Goal: Information Seeking & Learning: Learn about a topic

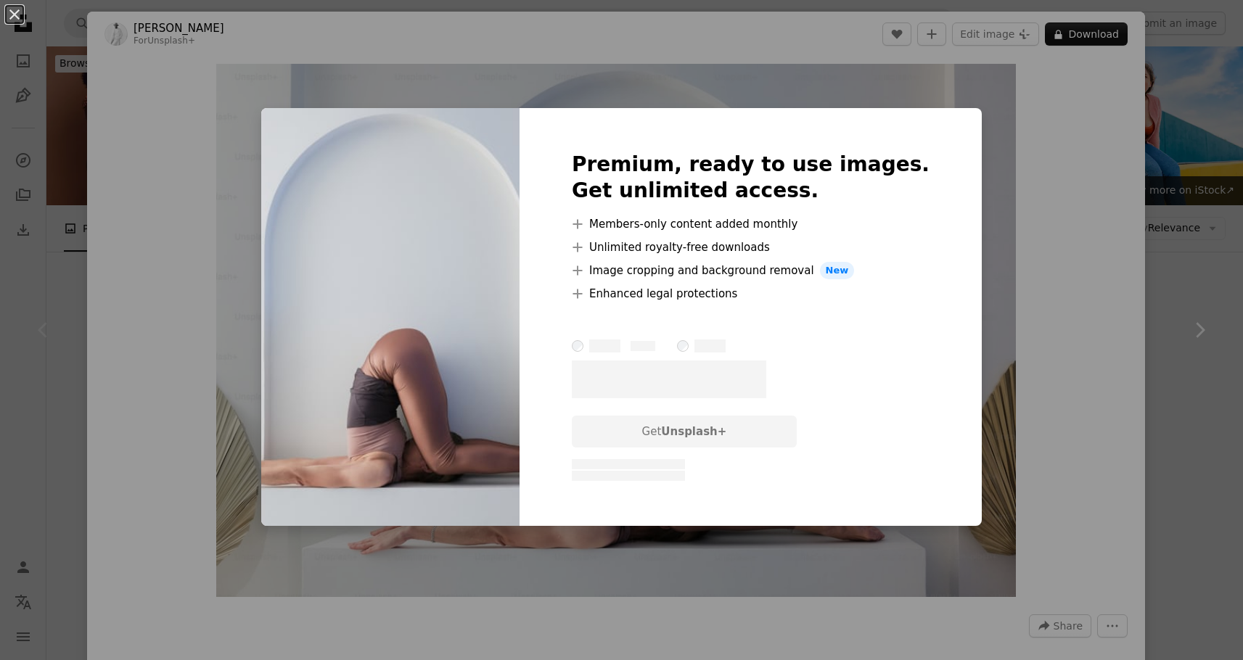
scroll to position [282, 0]
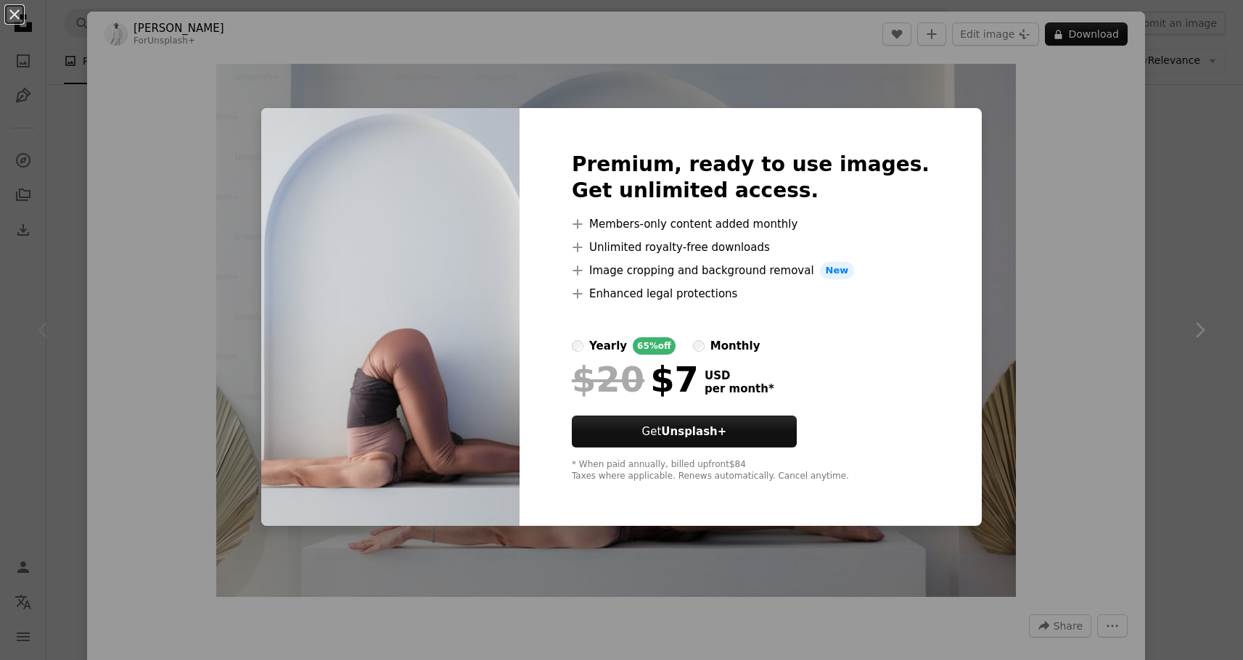
click at [1018, 235] on div "An X shape Premium, ready to use images. Get unlimited access. A plus sign Memb…" at bounding box center [621, 330] width 1243 height 660
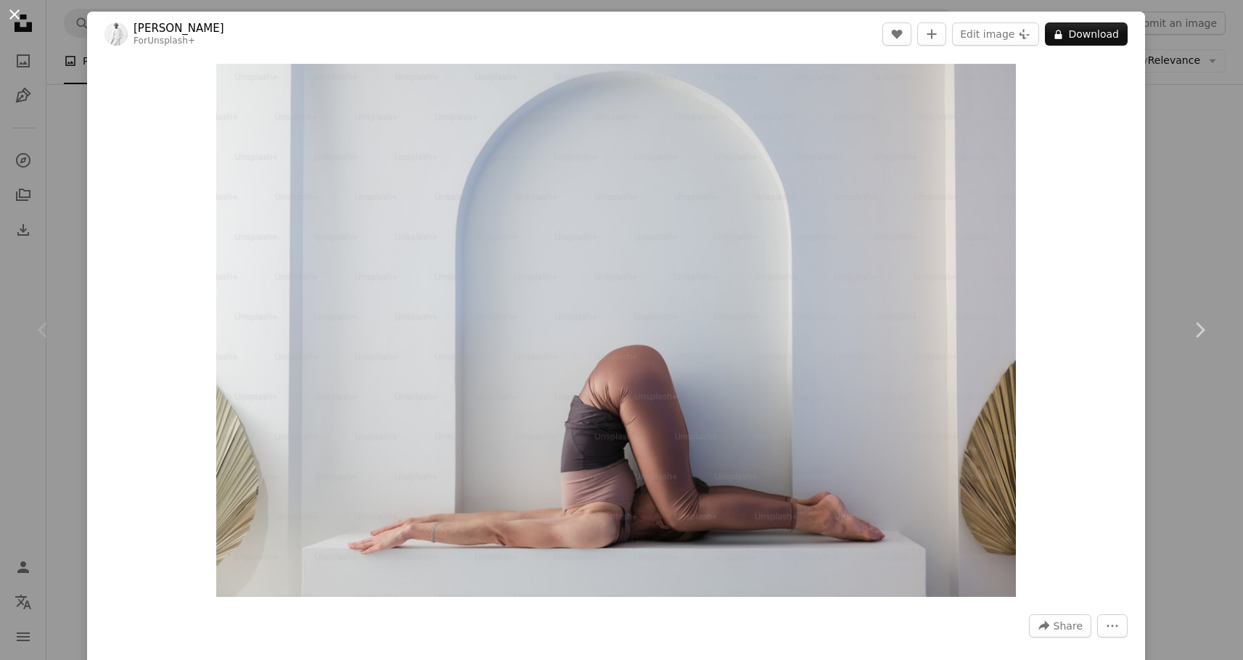
click at [15, 12] on button "An X shape" at bounding box center [14, 14] width 17 height 17
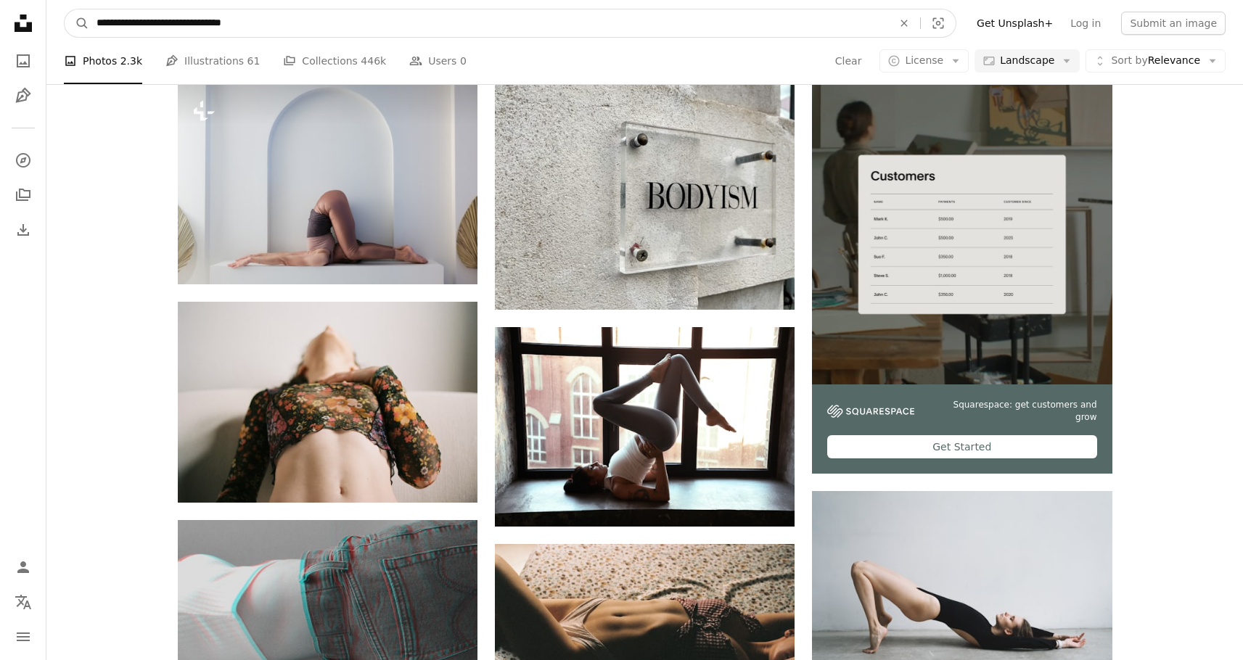
click at [341, 28] on input "**********" at bounding box center [488, 23] width 799 height 28
type input "**********"
click button "A magnifying glass" at bounding box center [77, 23] width 25 height 28
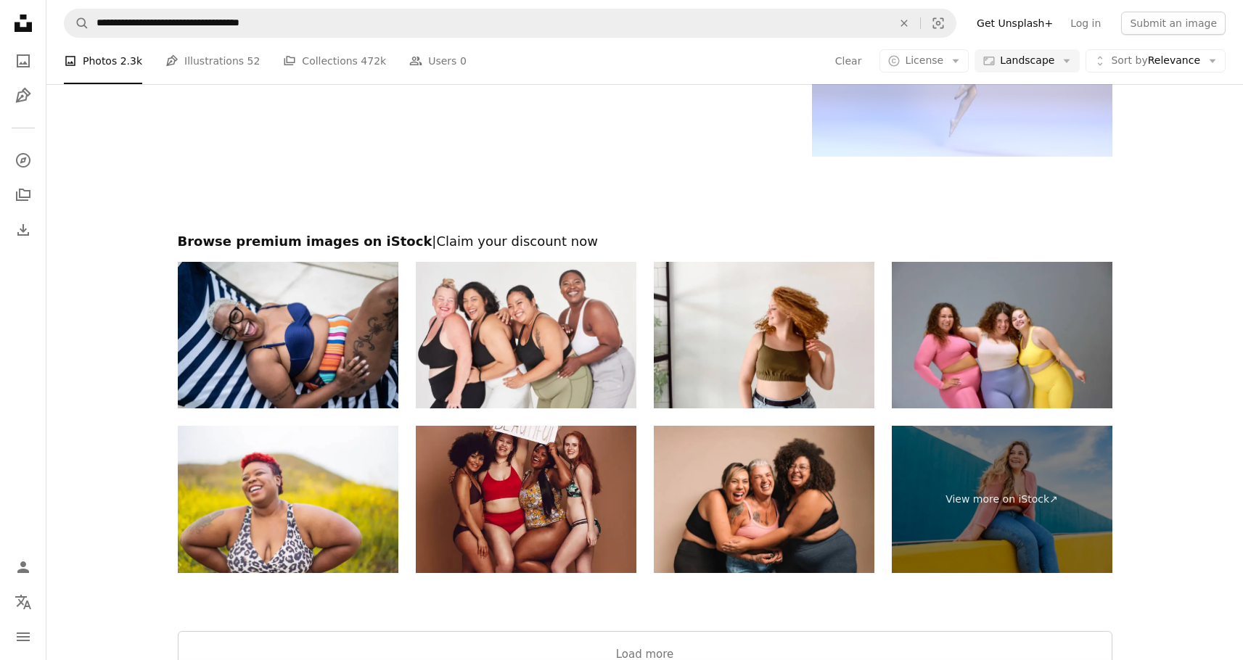
scroll to position [2166, 0]
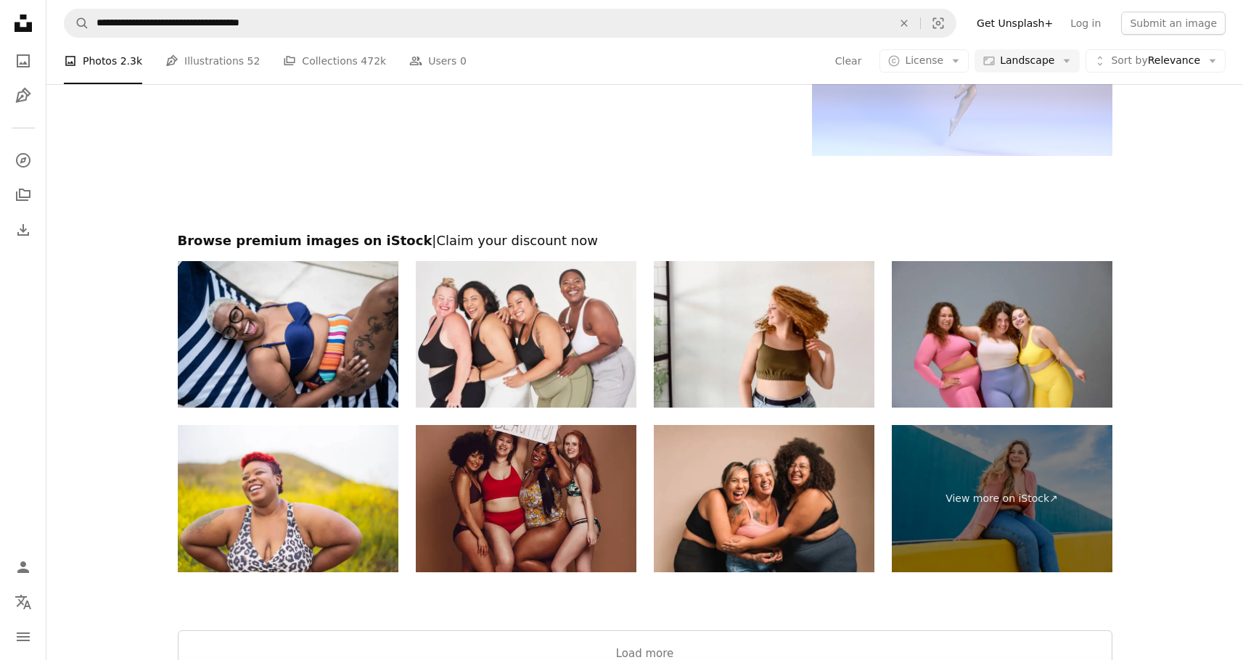
click at [512, 491] on img at bounding box center [526, 498] width 221 height 147
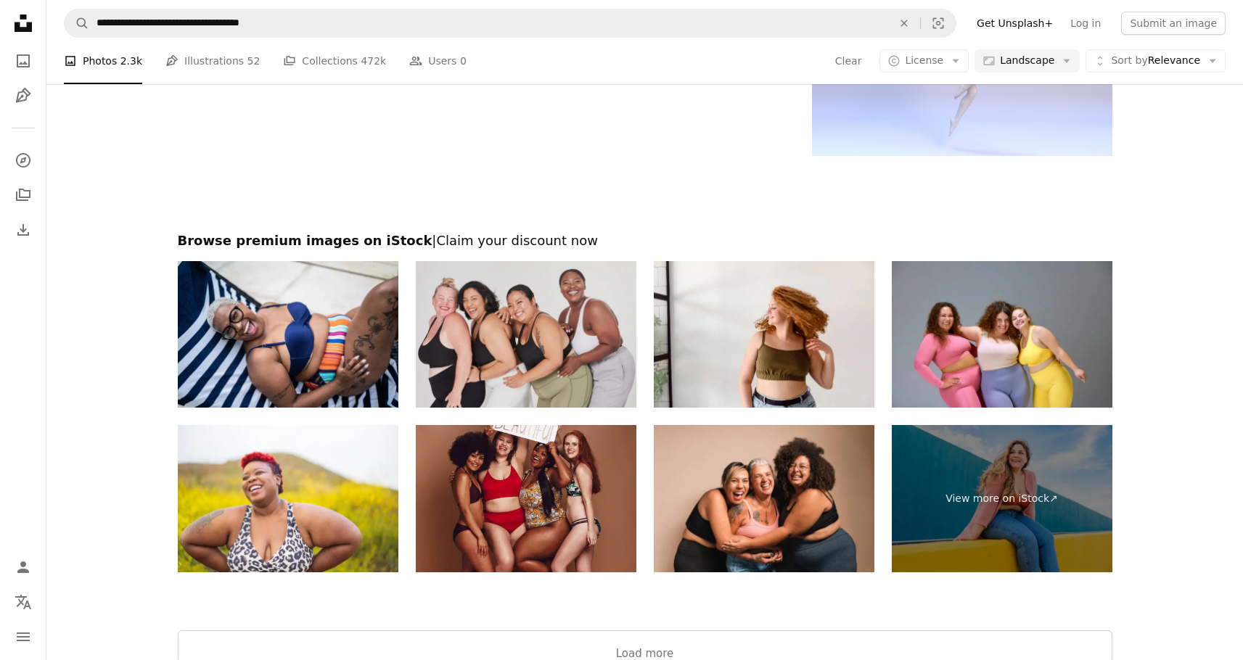
click at [554, 312] on img at bounding box center [526, 334] width 221 height 147
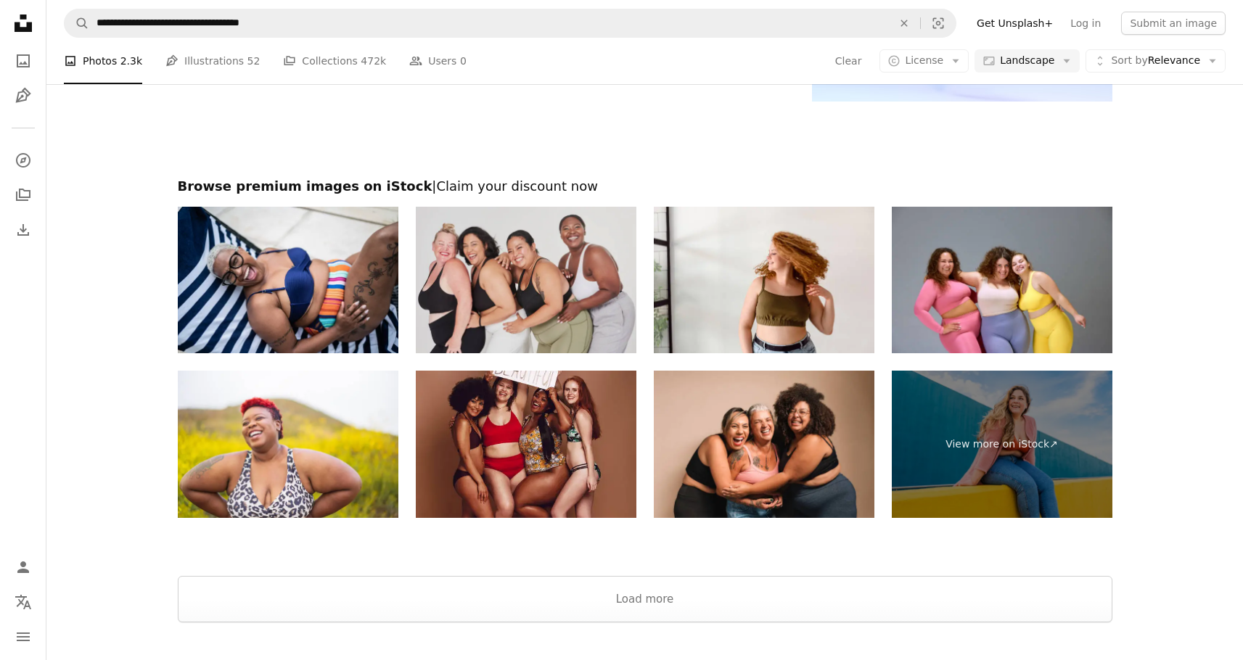
scroll to position [2350, 0]
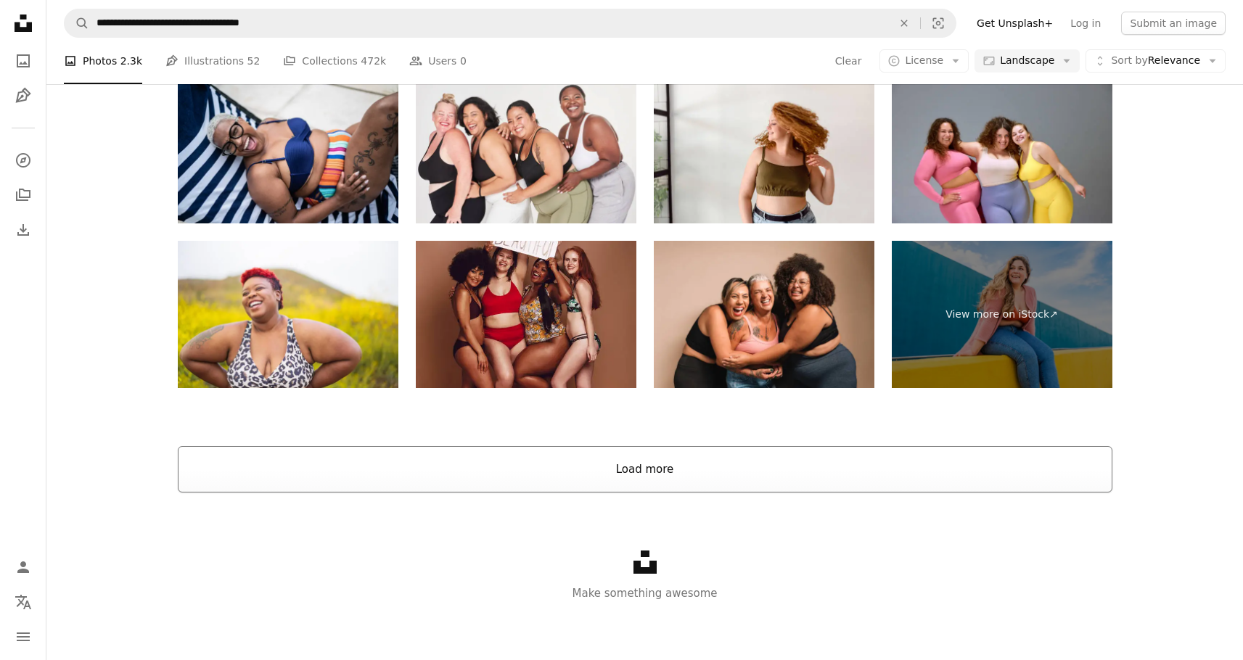
click at [641, 456] on button "Load more" at bounding box center [645, 469] width 935 height 46
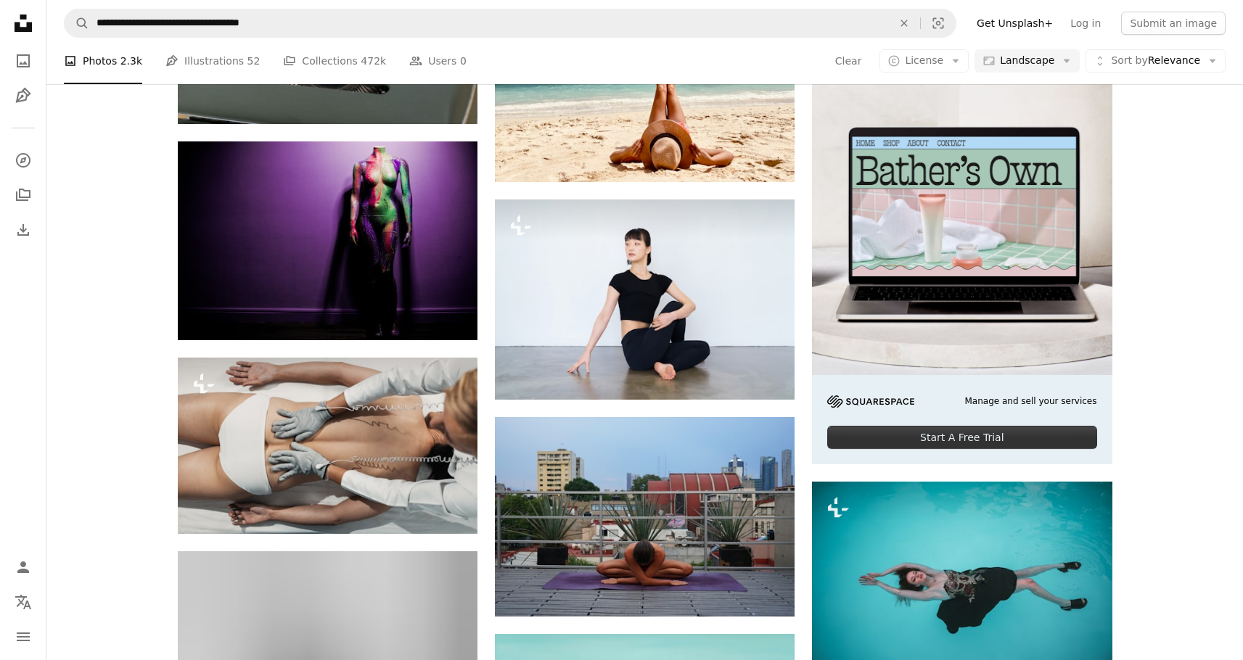
scroll to position [4680, 0]
